Goal: Task Accomplishment & Management: Complete application form

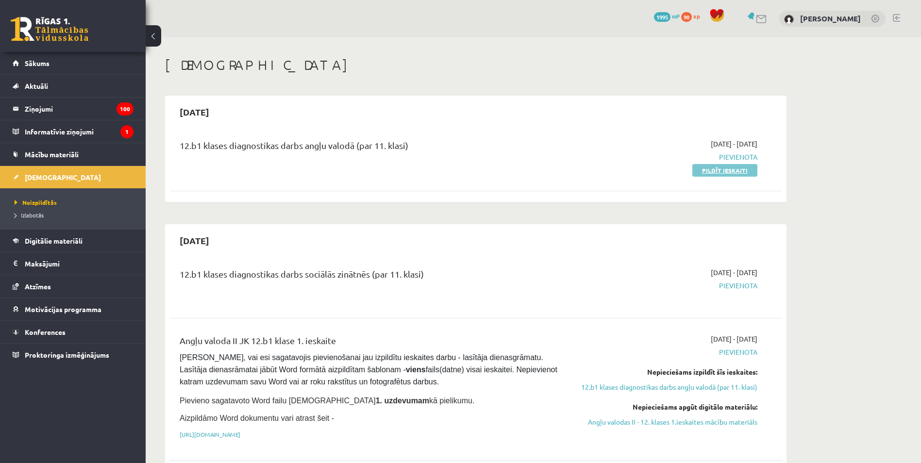
click at [711, 168] on link "Pildīt ieskaiti" at bounding box center [724, 170] width 65 height 13
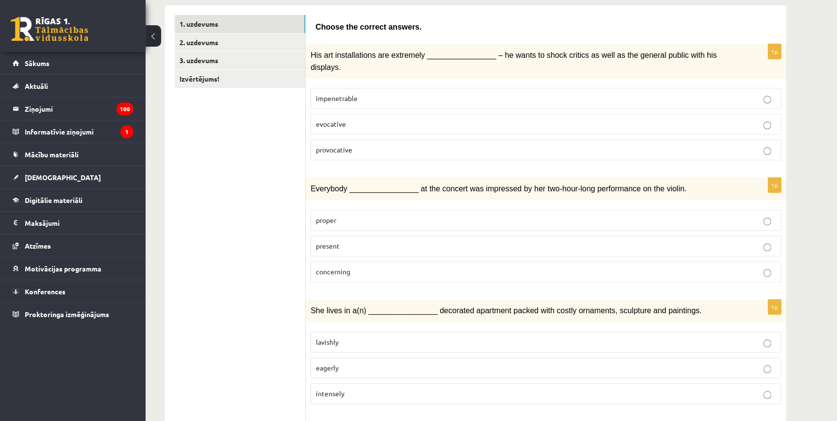
scroll to position [159, 0]
click at [345, 140] on label "provocative" at bounding box center [546, 150] width 471 height 21
click at [322, 242] on span "present" at bounding box center [328, 246] width 24 height 9
click at [320, 338] on span "lavishly" at bounding box center [327, 342] width 23 height 9
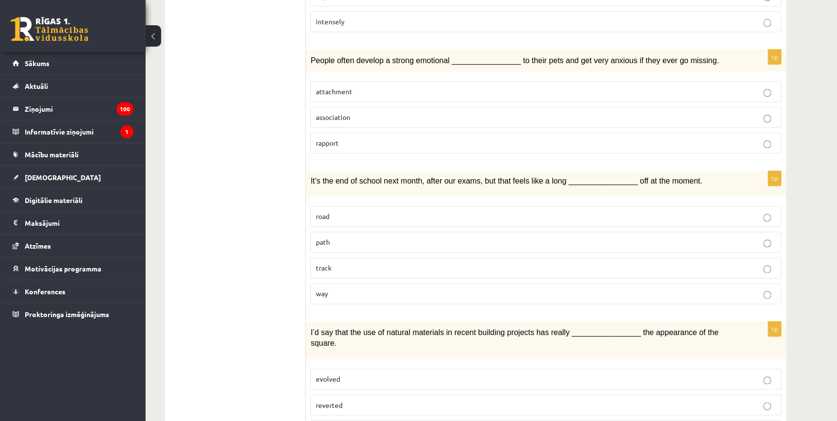
scroll to position [533, 0]
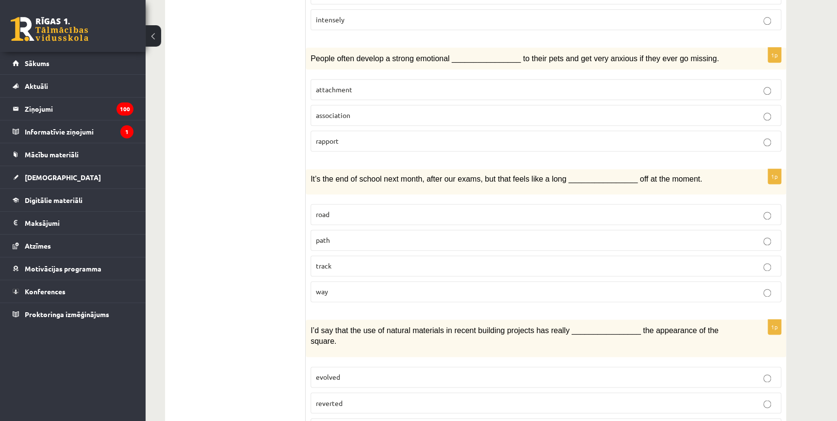
click at [748, 84] on label "attachment" at bounding box center [546, 89] width 471 height 21
drag, startPoint x: 577, startPoint y: 262, endPoint x: 572, endPoint y: 272, distance: 11.3
click at [573, 272] on fieldset "road path track way" at bounding box center [546, 252] width 471 height 106
click at [572, 286] on p "way" at bounding box center [546, 291] width 460 height 10
click at [483, 418] on label "enhanced" at bounding box center [546, 428] width 471 height 21
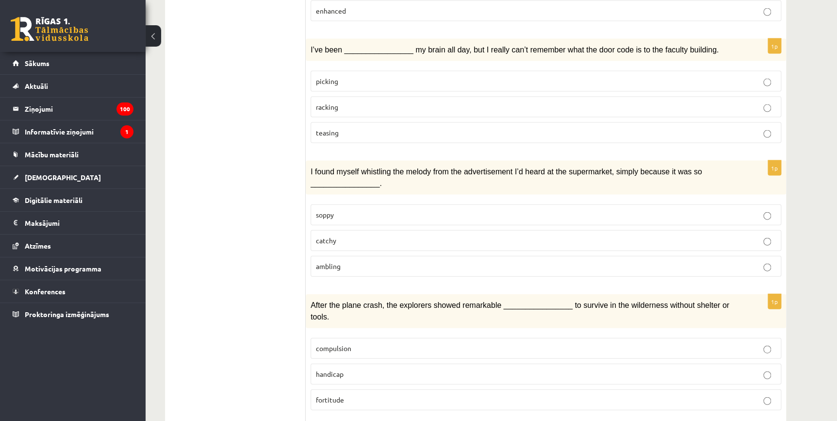
scroll to position [953, 0]
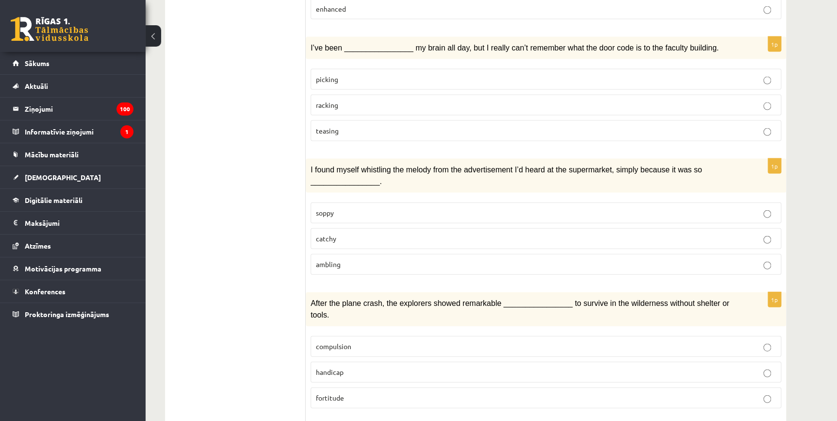
click at [752, 100] on p "racking" at bounding box center [546, 105] width 460 height 10
click at [634, 234] on p "catchy" at bounding box center [546, 239] width 460 height 10
click at [368, 393] on p "fortitude" at bounding box center [546, 398] width 460 height 10
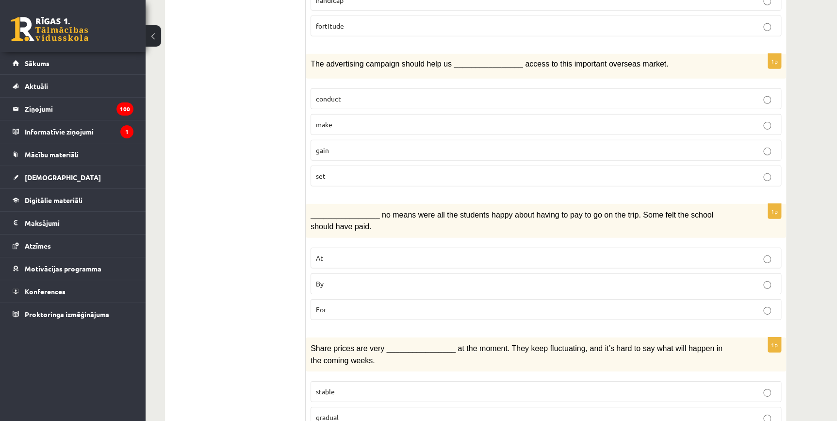
scroll to position [1318, 0]
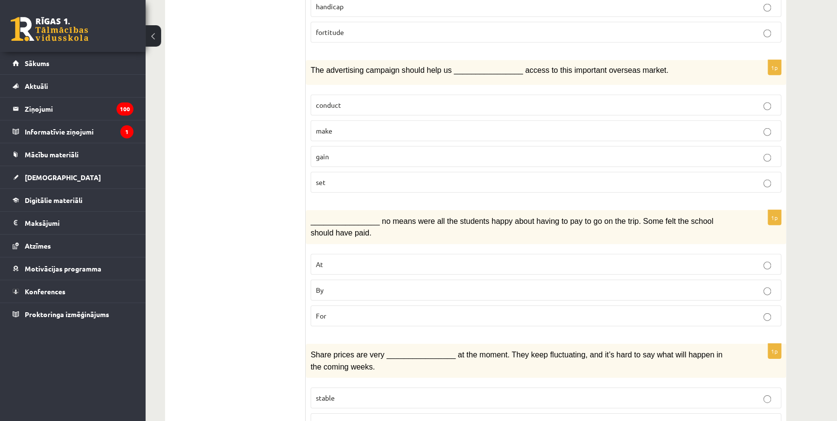
click at [725, 151] on p "gain" at bounding box center [546, 156] width 460 height 10
click at [365, 280] on label "By" at bounding box center [546, 290] width 471 height 21
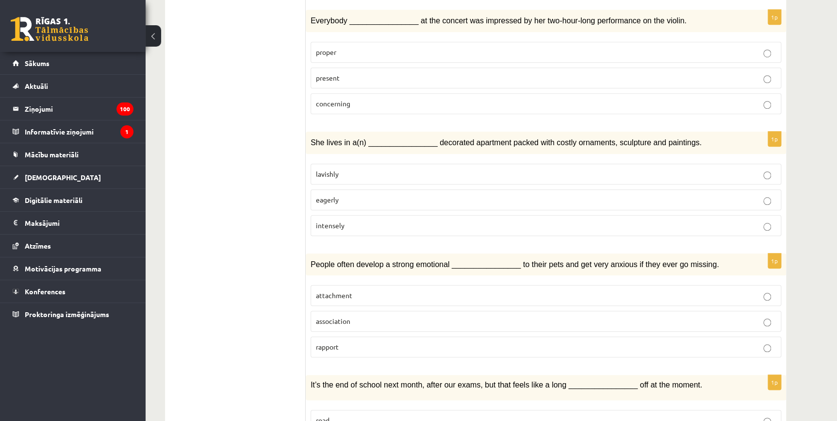
scroll to position [52, 0]
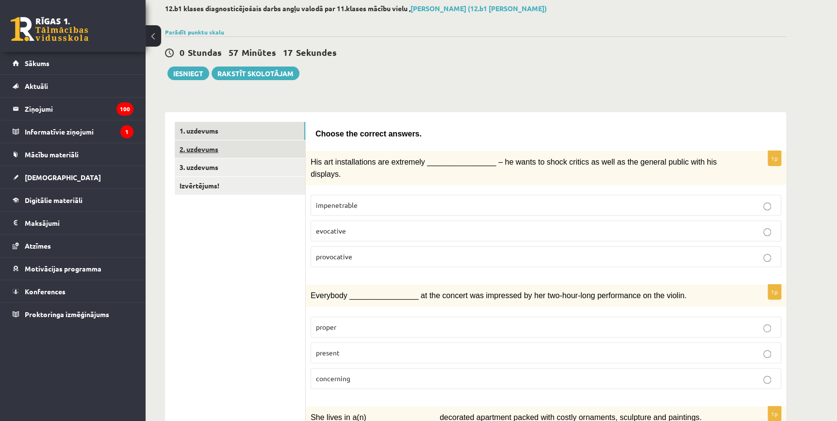
click at [201, 150] on link "2. uzdevums" at bounding box center [240, 149] width 131 height 18
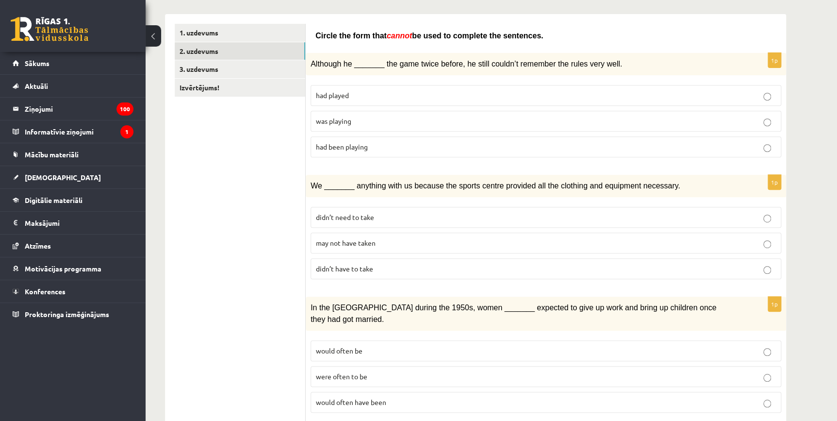
scroll to position [152, 0]
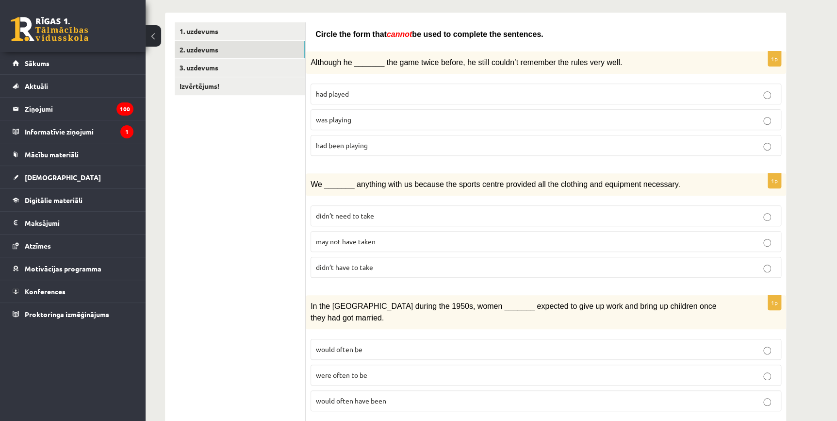
click at [588, 111] on label "was playing" at bounding box center [546, 119] width 471 height 21
click at [453, 237] on p "may not have taken" at bounding box center [546, 241] width 460 height 10
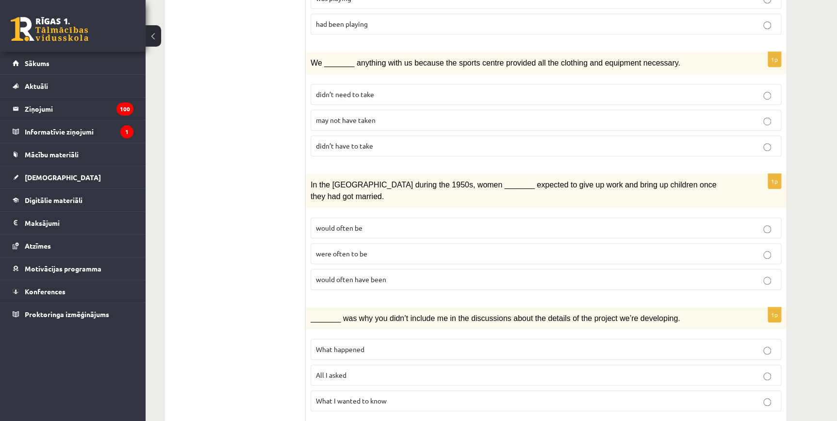
scroll to position [280, 0]
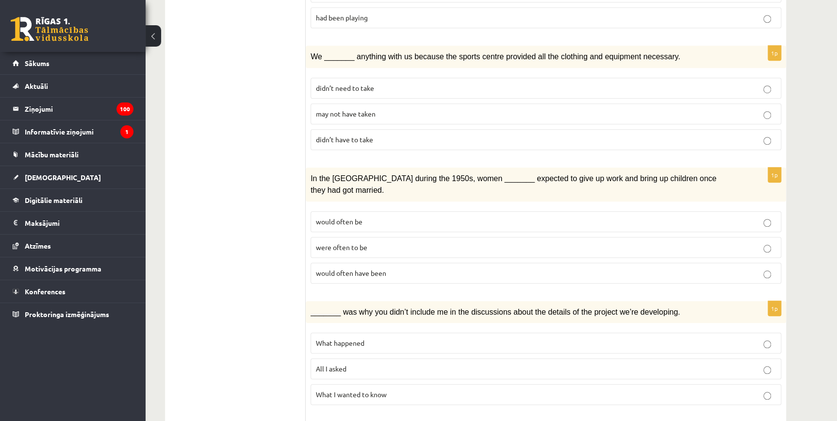
click at [480, 242] on p "were often to be" at bounding box center [546, 247] width 460 height 10
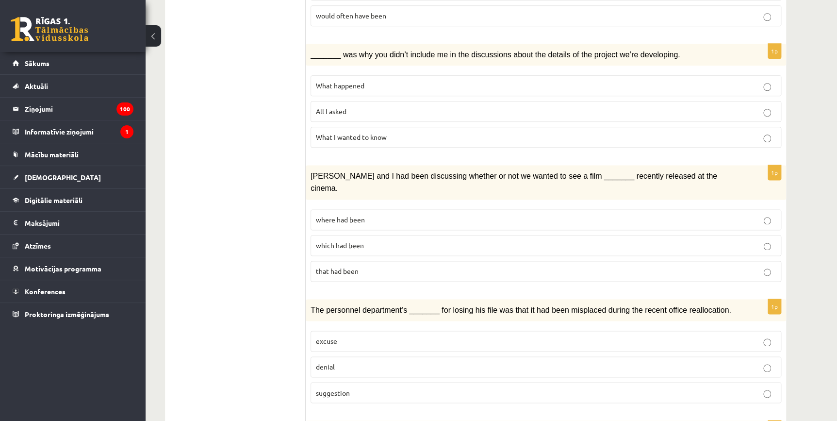
scroll to position [539, 0]
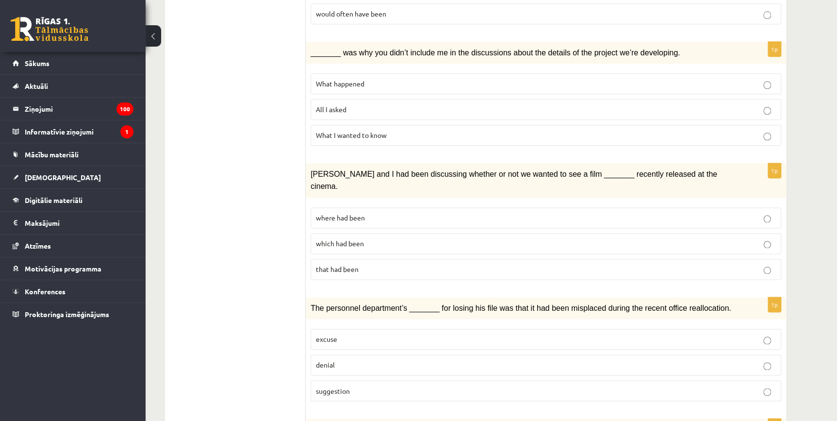
click at [691, 137] on div "1p _______ was why you didn’t include me in the discussions about the details o…" at bounding box center [546, 98] width 481 height 112
click at [711, 130] on p "What I wanted to know" at bounding box center [546, 135] width 460 height 10
click at [448, 238] on p "which had been" at bounding box center [546, 243] width 460 height 10
click at [367, 334] on p "excuse" at bounding box center [546, 339] width 460 height 10
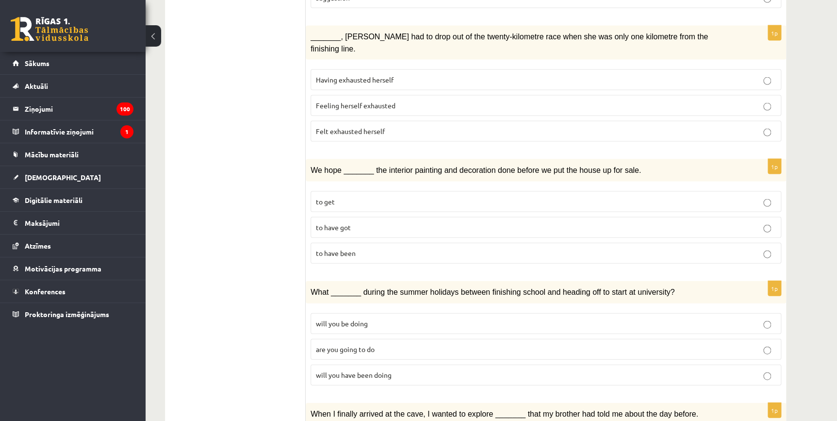
scroll to position [918, 0]
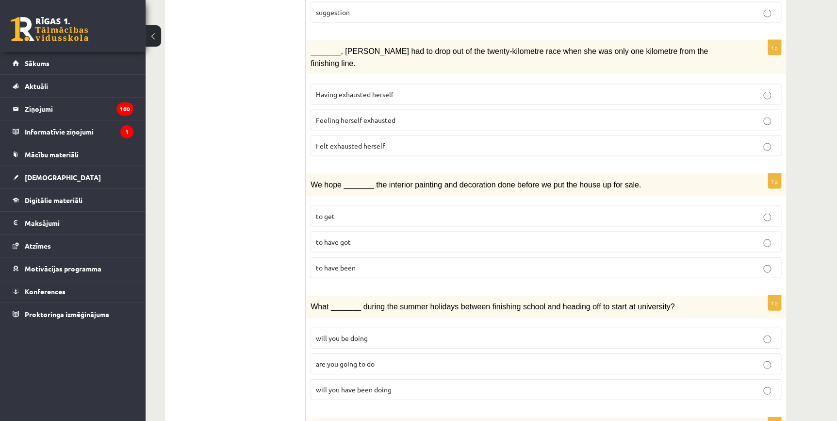
click at [766, 84] on label "Having exhausted herself" at bounding box center [546, 94] width 471 height 21
click at [626, 205] on label "to get" at bounding box center [546, 215] width 471 height 21
click at [415, 333] on p "will you be doing" at bounding box center [546, 338] width 460 height 10
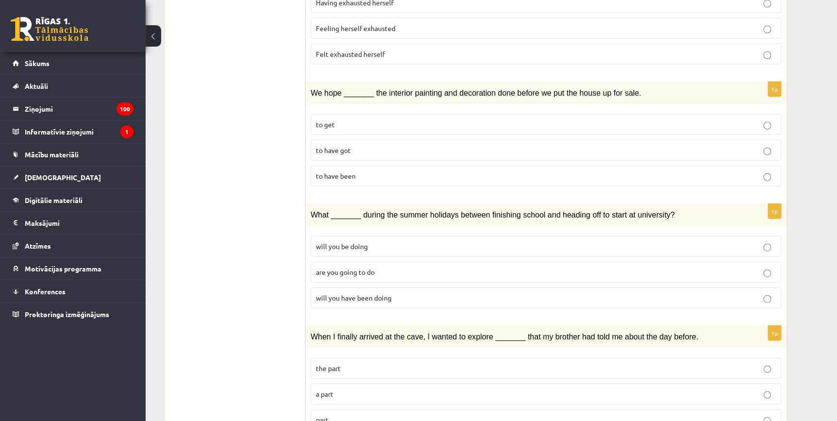
scroll to position [1011, 0]
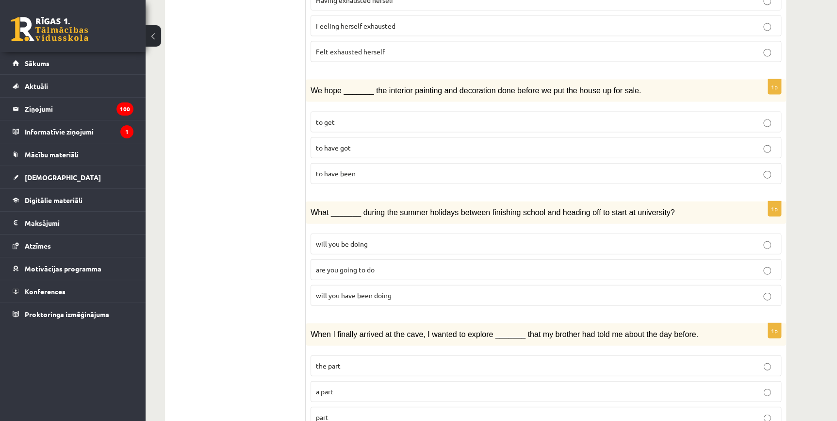
click at [762, 361] on p "the part" at bounding box center [546, 366] width 460 height 10
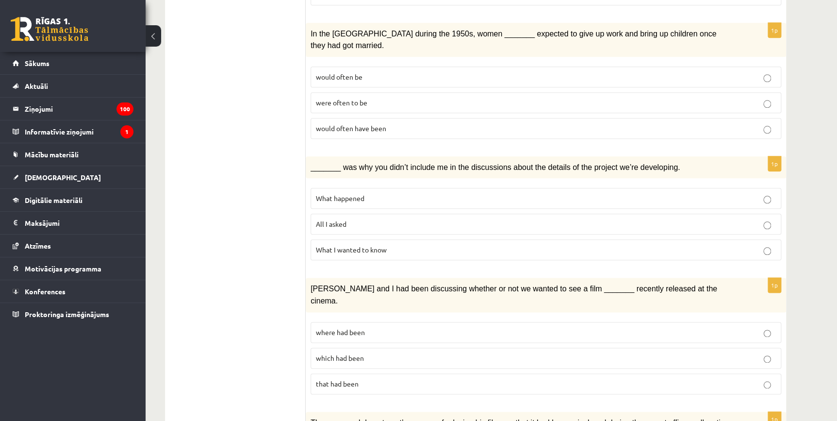
scroll to position [0, 0]
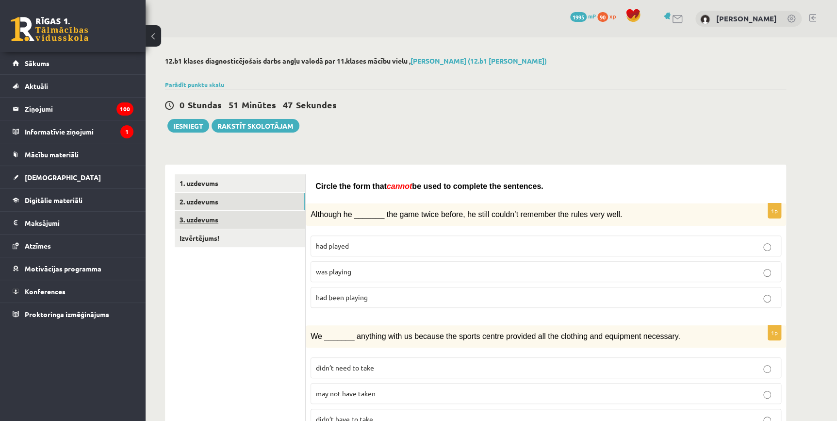
click at [260, 223] on link "3. uzdevums" at bounding box center [240, 220] width 131 height 18
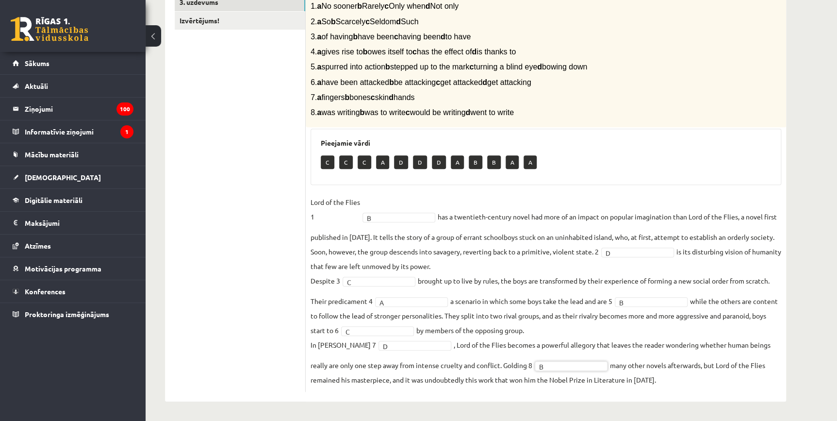
scroll to position [33, 0]
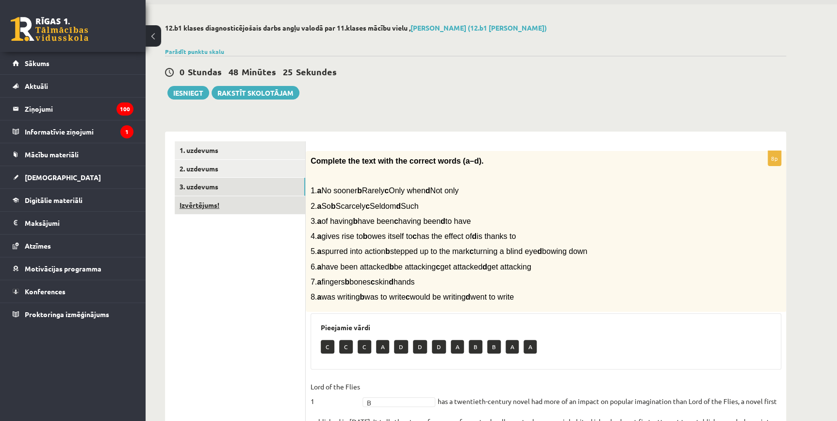
click at [244, 203] on link "Izvērtējums!" at bounding box center [240, 205] width 131 height 18
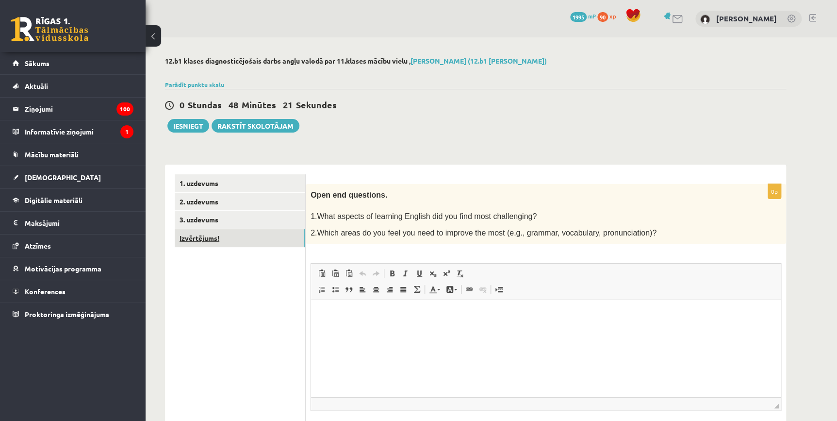
scroll to position [0, 0]
click at [233, 186] on link "1. uzdevums" at bounding box center [240, 183] width 131 height 18
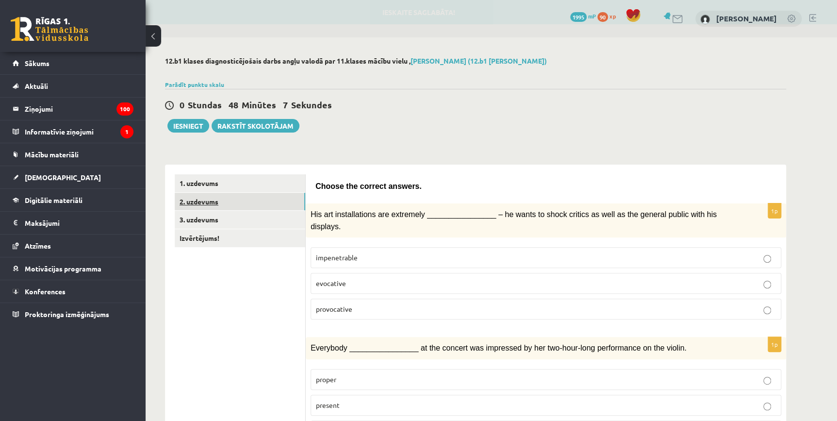
click at [209, 205] on link "2. uzdevums" at bounding box center [240, 202] width 131 height 18
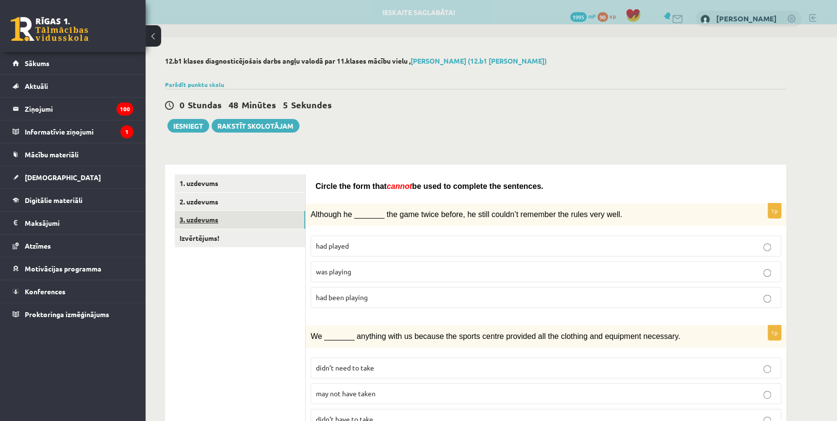
click at [204, 218] on link "3. uzdevums" at bounding box center [240, 220] width 131 height 18
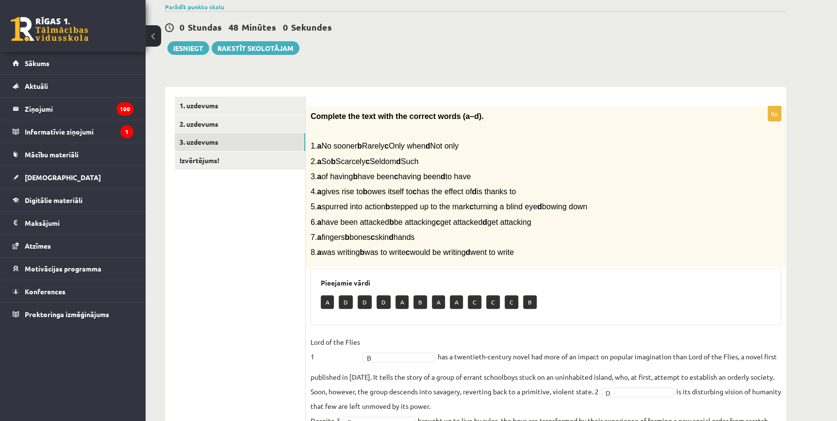
scroll to position [79, 0]
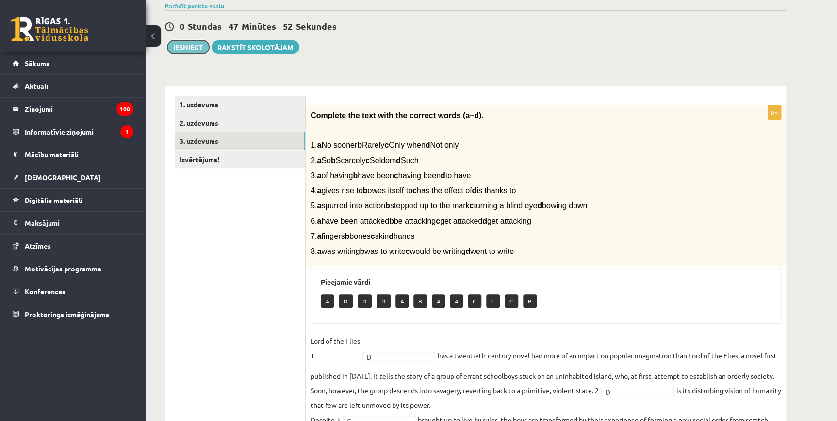
click at [190, 50] on button "Iesniegt" at bounding box center [188, 47] width 42 height 14
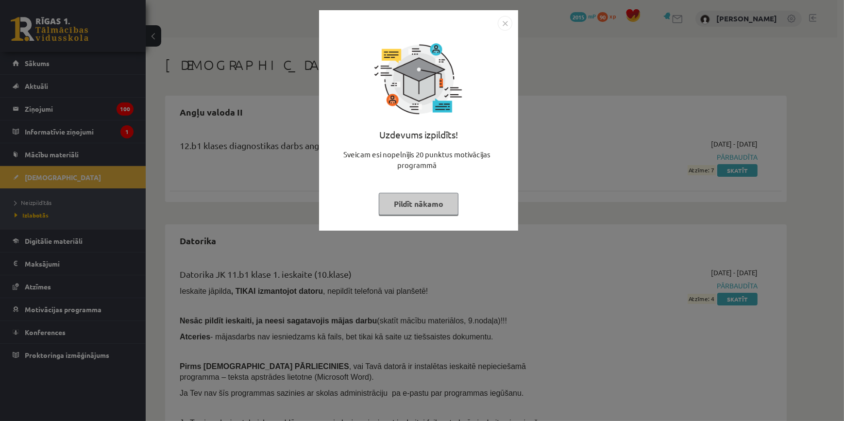
click at [505, 29] on img "Close" at bounding box center [505, 23] width 15 height 15
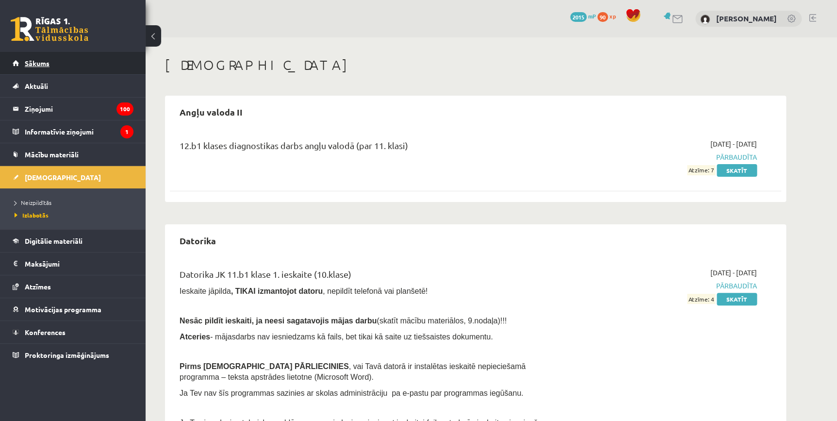
click at [54, 73] on link "Sākums" at bounding box center [73, 63] width 121 height 22
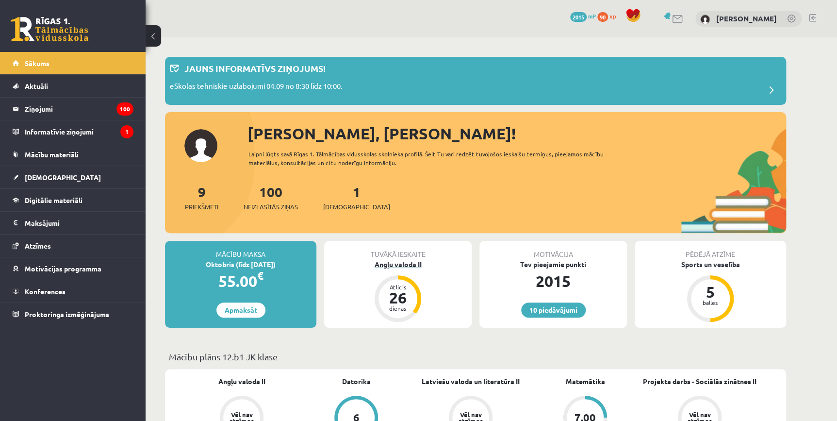
click at [391, 290] on div "26" at bounding box center [398, 298] width 29 height 16
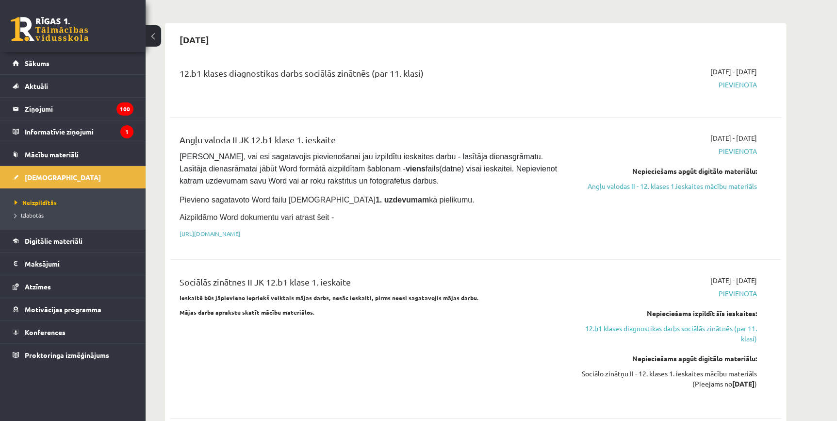
scroll to position [70, 0]
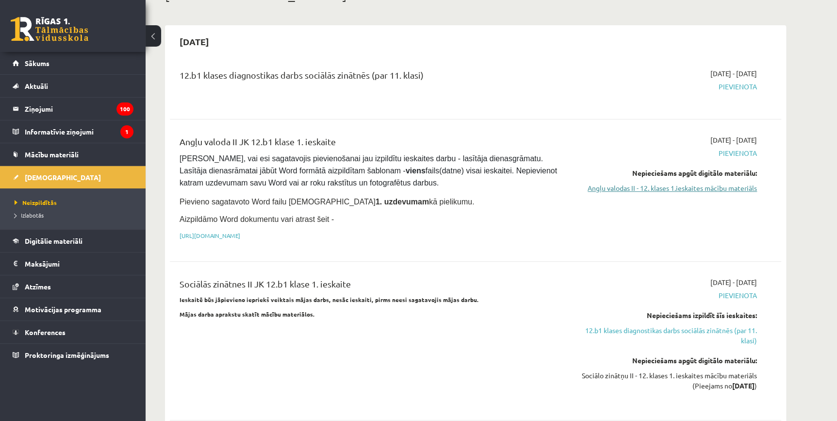
click at [655, 184] on link "Angļu valodas II - 12. klases 1.ieskaites mācību materiāls" at bounding box center [665, 188] width 183 height 10
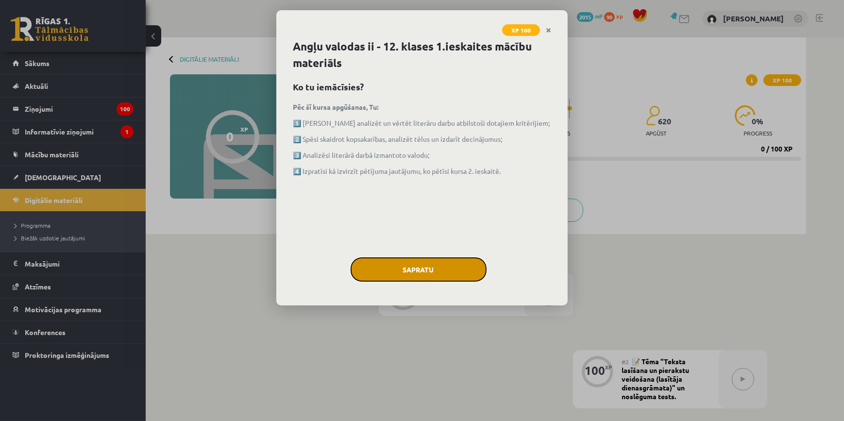
click at [440, 280] on button "Sapratu" at bounding box center [419, 269] width 136 height 24
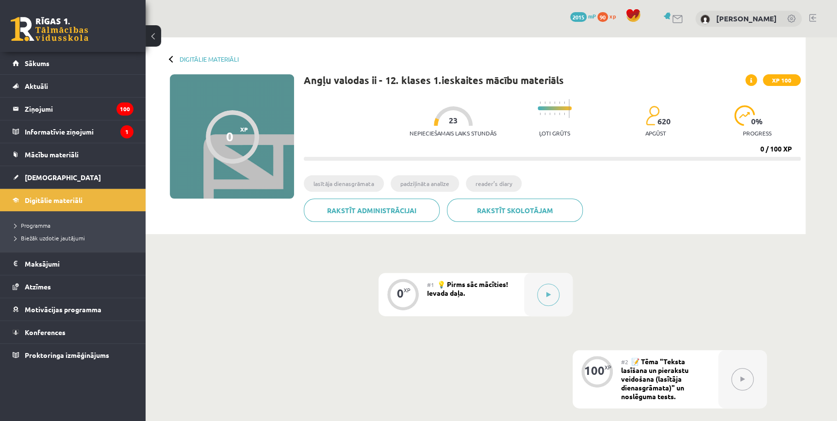
scroll to position [17, 0]
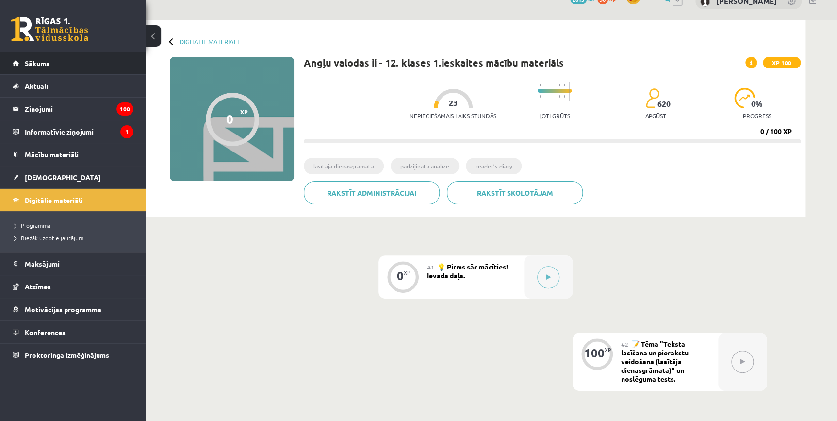
click at [44, 70] on link "Sākums" at bounding box center [73, 63] width 121 height 22
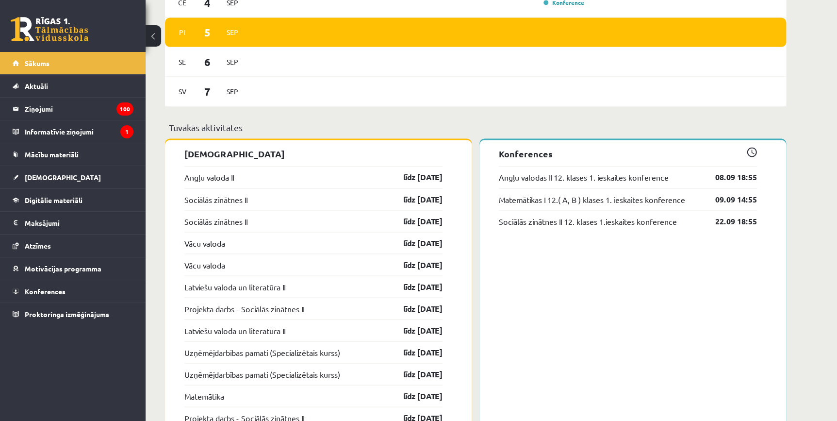
scroll to position [741, 0]
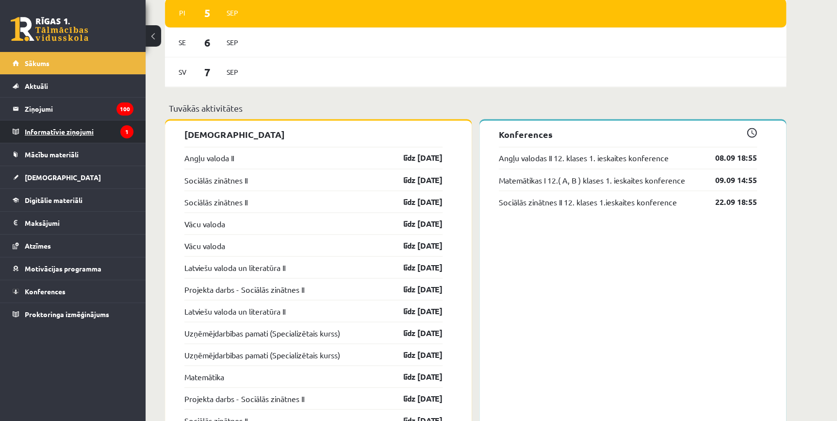
click at [63, 121] on legend "Informatīvie ziņojumi 1" at bounding box center [79, 131] width 109 height 22
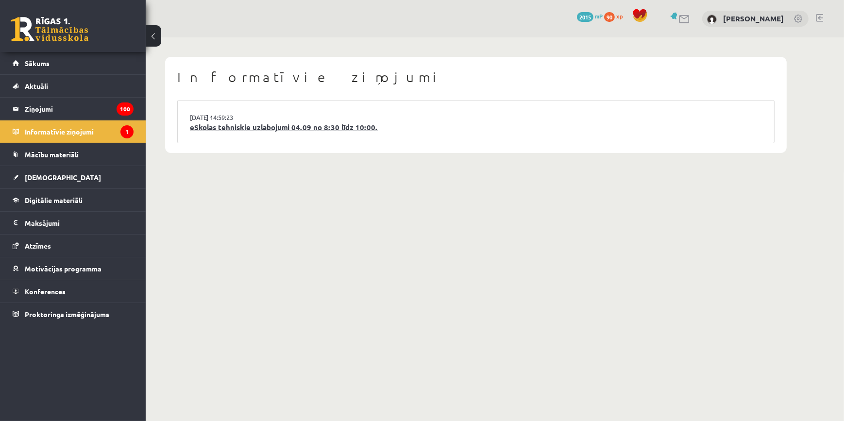
click at [249, 122] on link "eSkolas tehniskie uzlabojumi 04.09 no 8:30 līdz 10:00." at bounding box center [476, 127] width 572 height 11
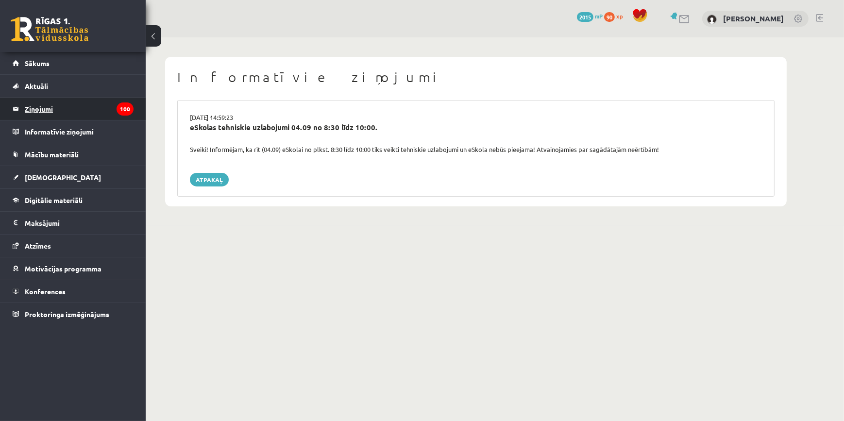
click at [125, 103] on icon "100" at bounding box center [125, 108] width 17 height 13
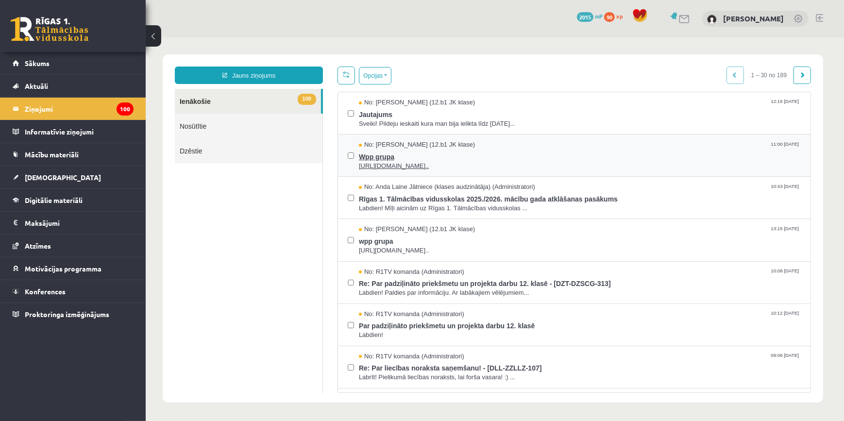
click at [369, 141] on span "No: [PERSON_NAME] (12.b1 JK klase)" at bounding box center [416, 144] width 116 height 9
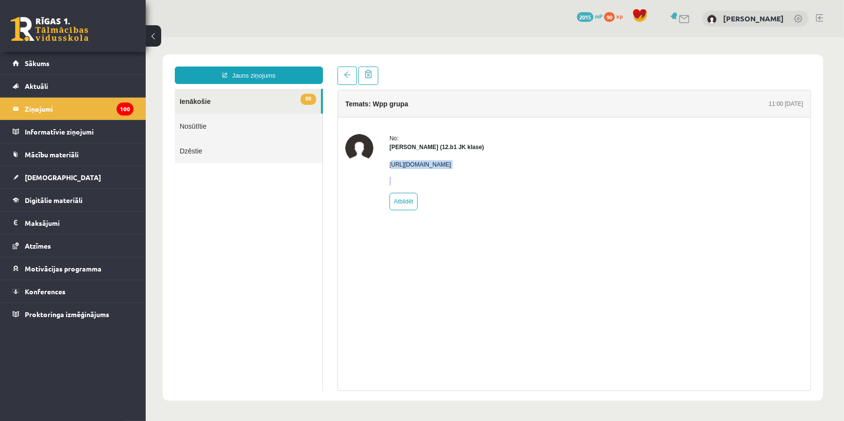
drag, startPoint x: 391, startPoint y: 164, endPoint x: 637, endPoint y: 191, distance: 248.1
click at [637, 191] on div "No: [PERSON_NAME] (12.b1 JK klase) [URL][DOMAIN_NAME] Atbildēt" at bounding box center [574, 172] width 458 height 76
drag, startPoint x: 637, startPoint y: 191, endPoint x: 511, endPoint y: 199, distance: 126.0
click at [484, 199] on div "No: [PERSON_NAME] (12.b1 JK klase) [URL][DOMAIN_NAME] Atbildēt" at bounding box center [436, 172] width 95 height 76
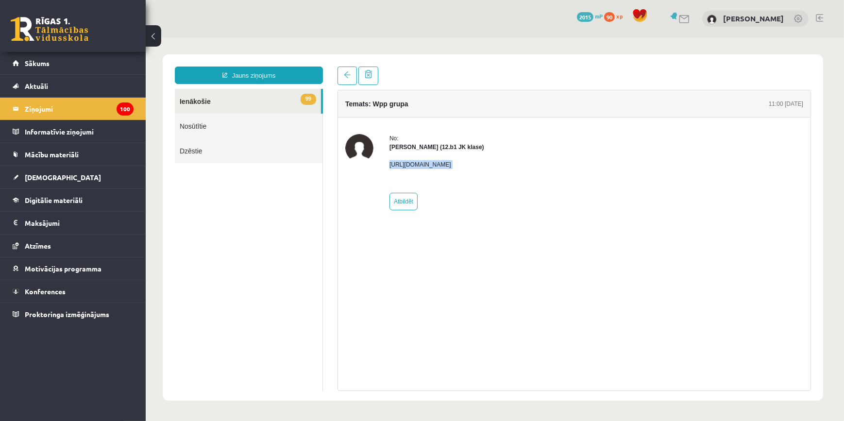
drag, startPoint x: 387, startPoint y: 167, endPoint x: 626, endPoint y: 175, distance: 238.5
click at [626, 175] on div "No: [PERSON_NAME] (12.b1 JK klase) [URL][DOMAIN_NAME] Atbildēt" at bounding box center [574, 172] width 458 height 76
click at [294, 101] on link "99 Ienākošie" at bounding box center [247, 100] width 146 height 25
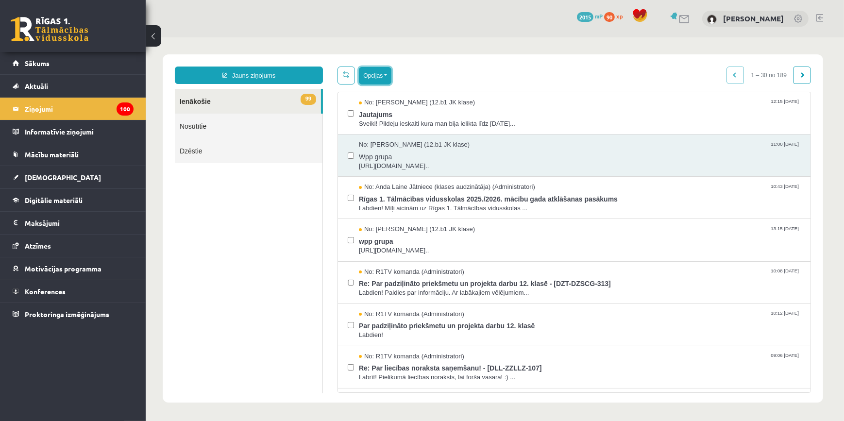
click at [363, 75] on button "Opcijas" at bounding box center [374, 75] width 33 height 17
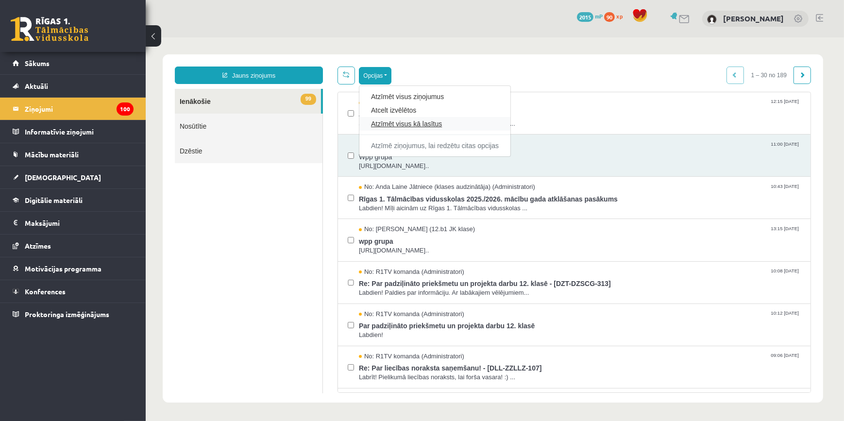
click at [385, 126] on link "Atzīmēt visus kā lasītus" at bounding box center [434, 123] width 128 height 10
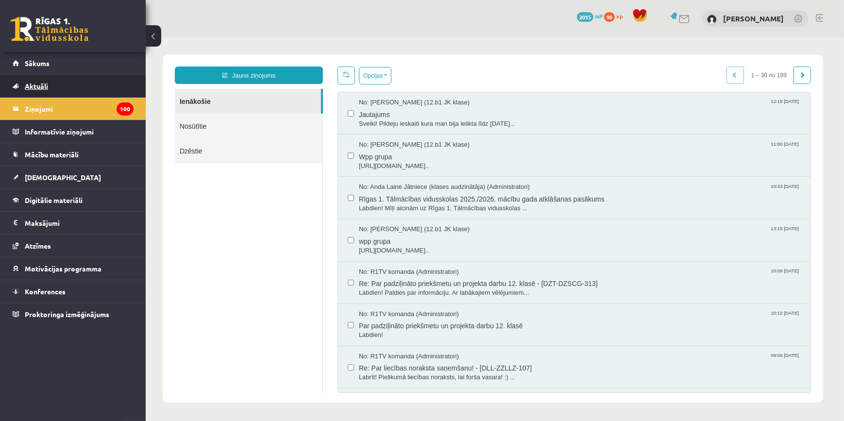
click at [57, 75] on link "Aktuāli" at bounding box center [73, 86] width 121 height 22
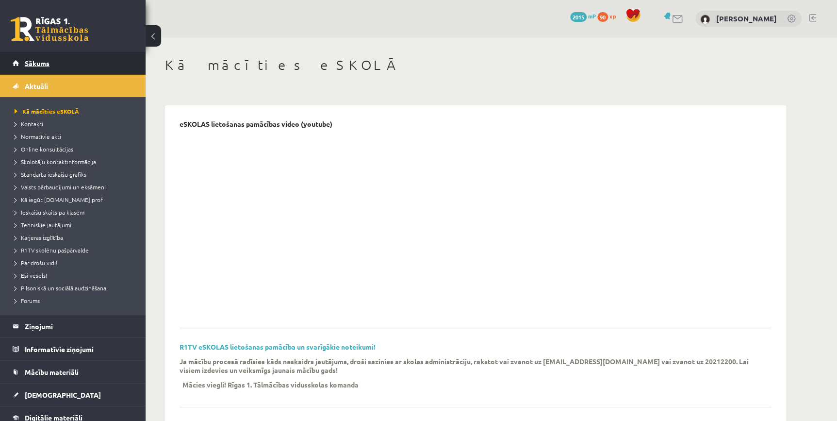
click at [58, 71] on link "Sākums" at bounding box center [73, 63] width 121 height 22
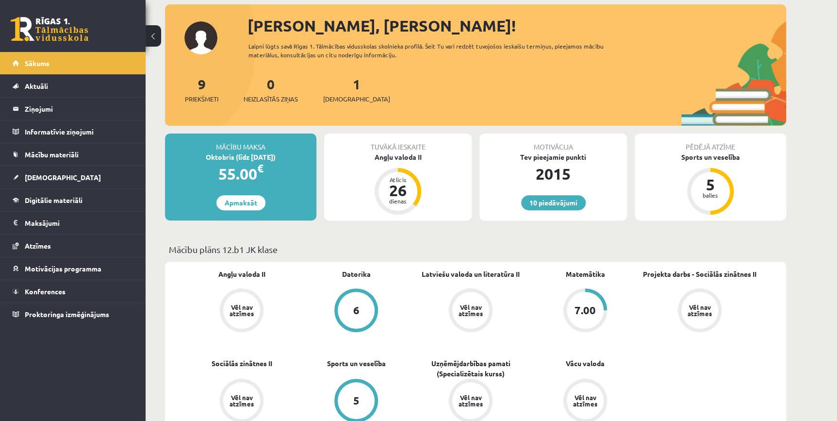
scroll to position [53, 0]
